Goal: Transaction & Acquisition: Purchase product/service

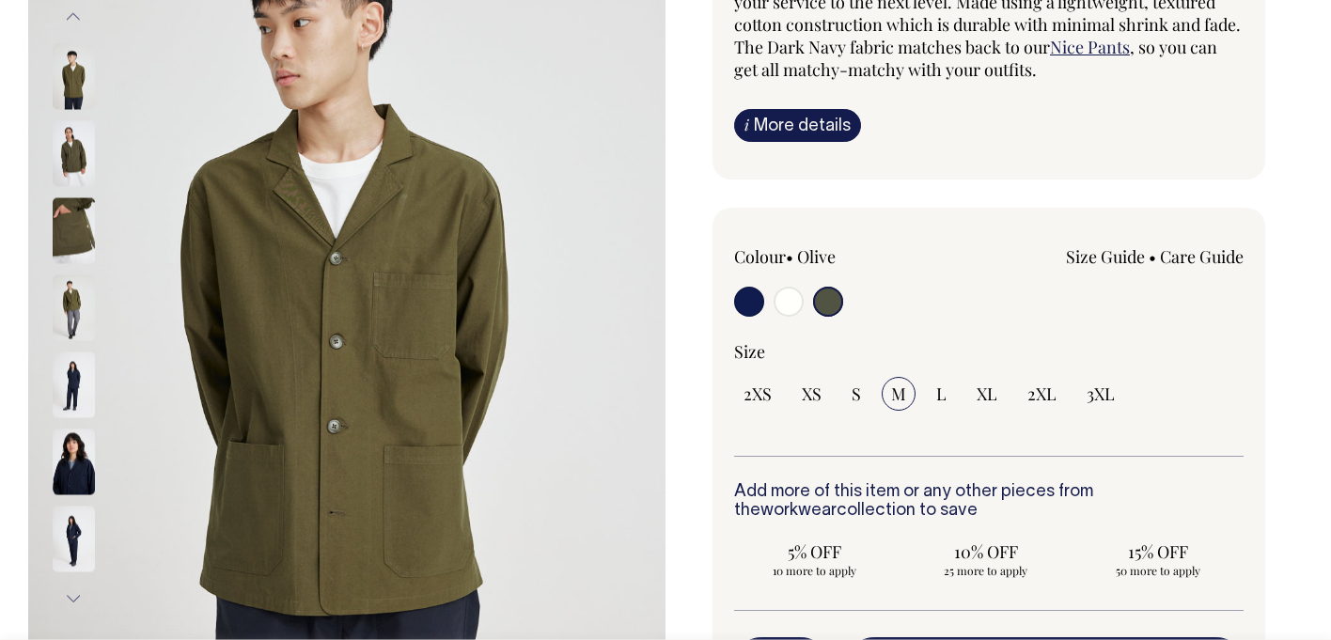
scroll to position [296, 0]
click at [789, 297] on input "radio" at bounding box center [788, 301] width 30 height 30
radio input "true"
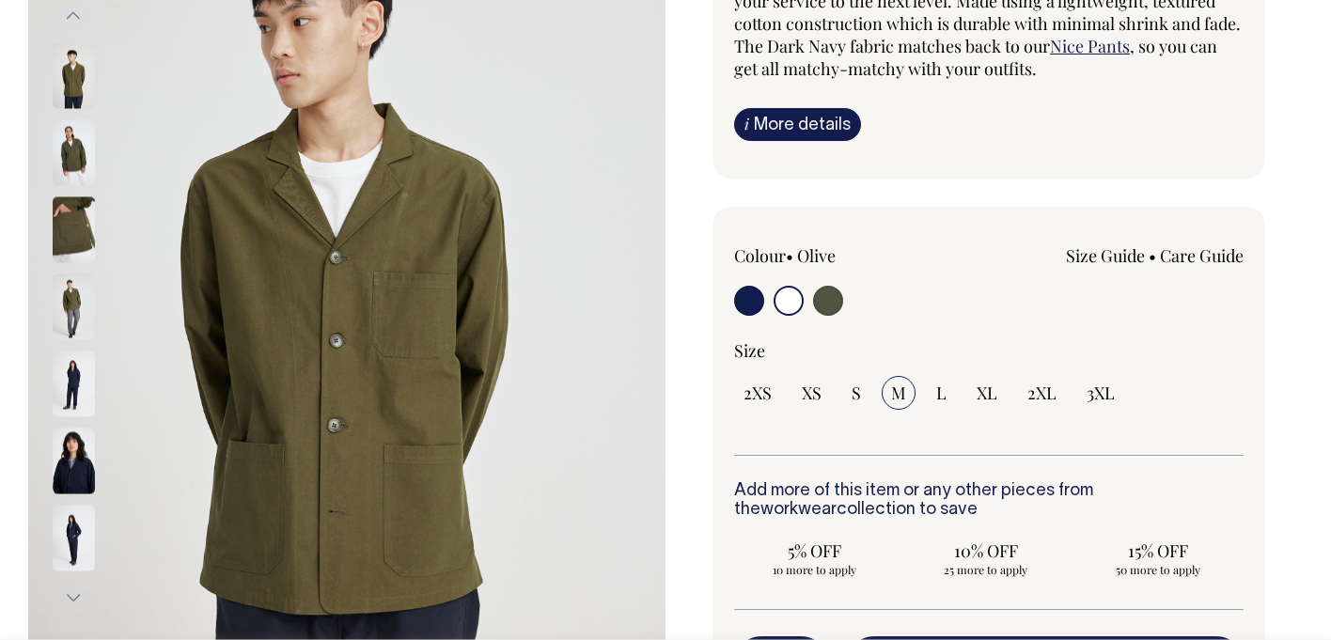
radio input "true"
select select "Off-White"
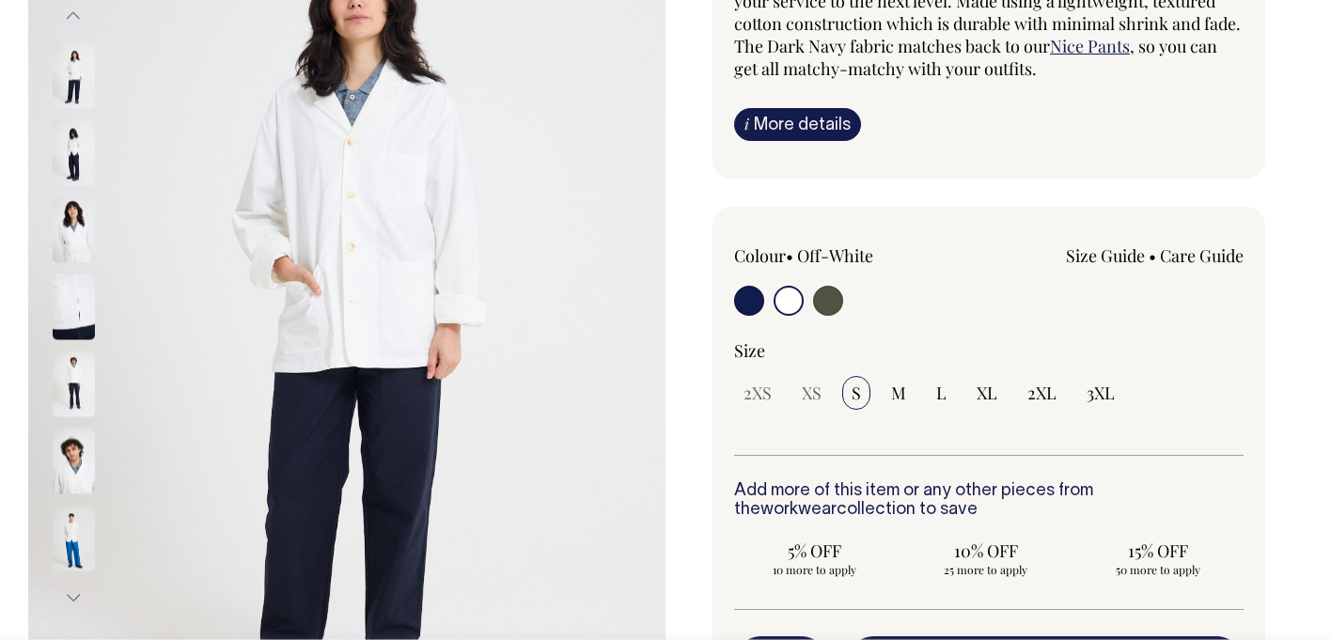
click at [744, 299] on input "radio" at bounding box center [749, 301] width 30 height 30
radio input "true"
select select "Dark Navy"
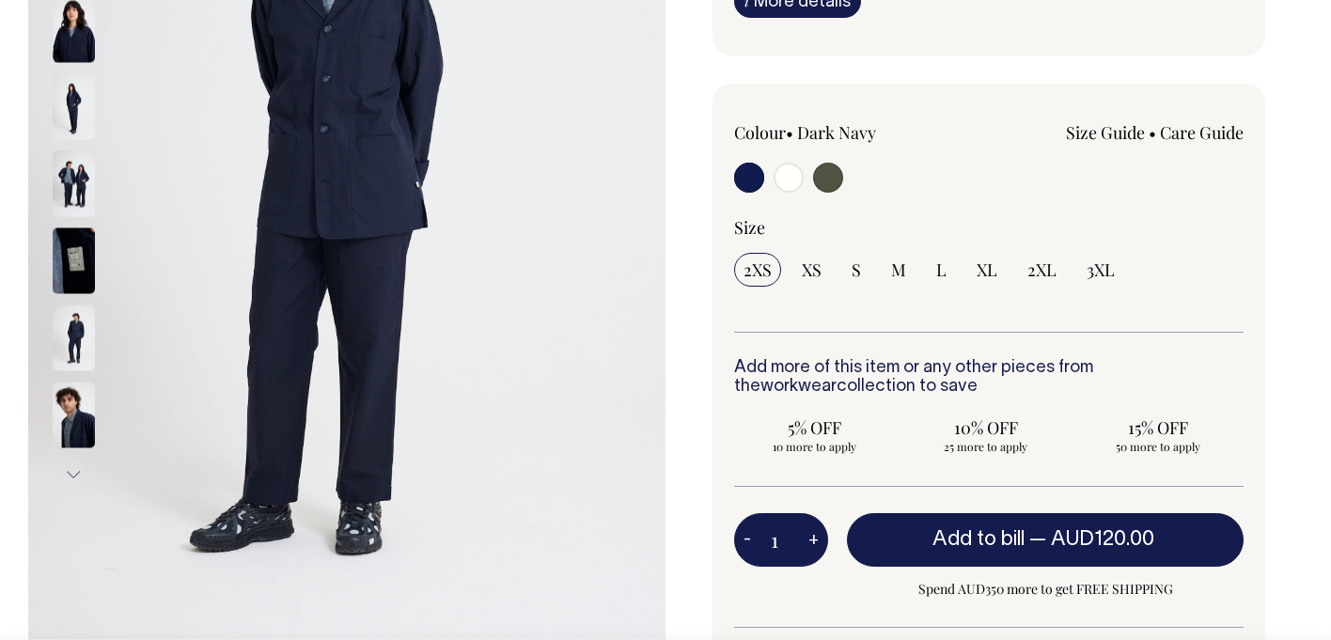
scroll to position [420, 0]
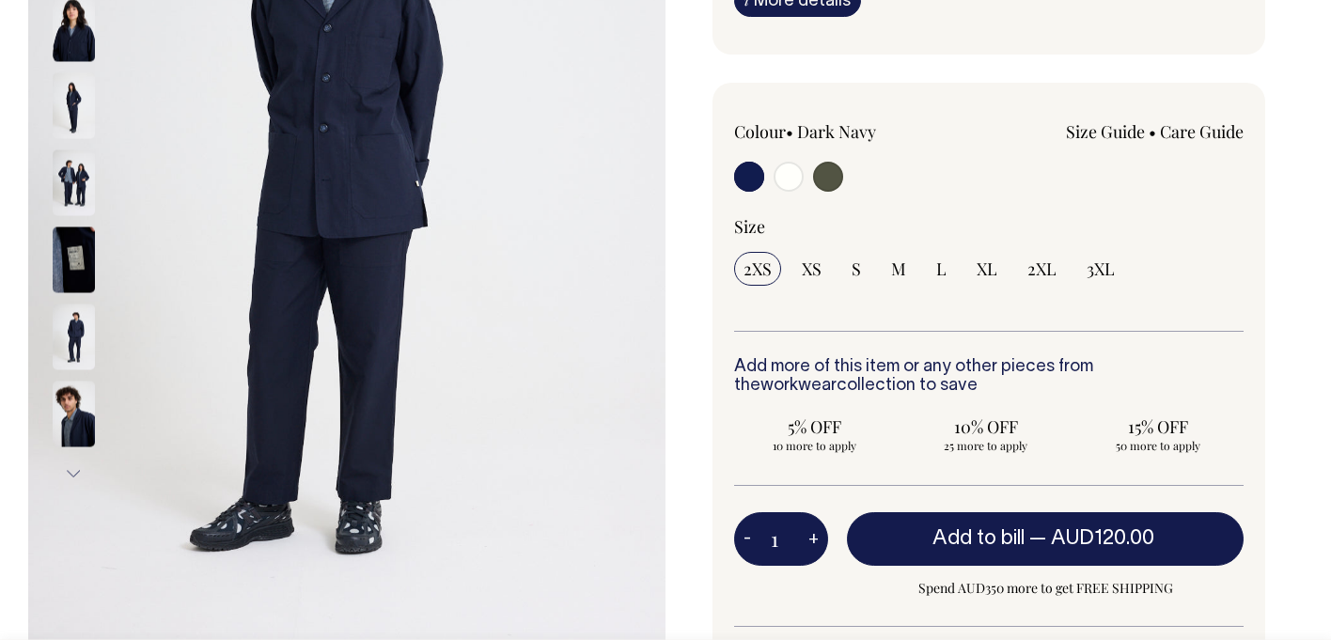
click at [83, 257] on img at bounding box center [74, 260] width 42 height 66
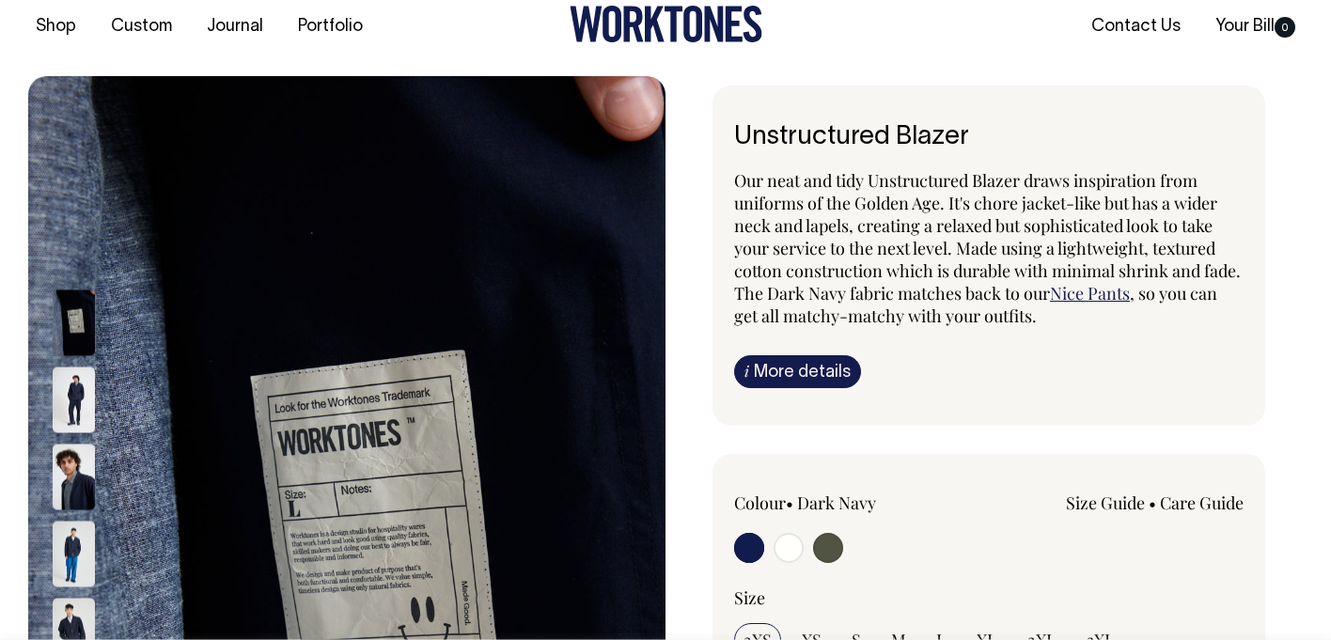
scroll to position [49, 0]
